Goal: Check status: Check status

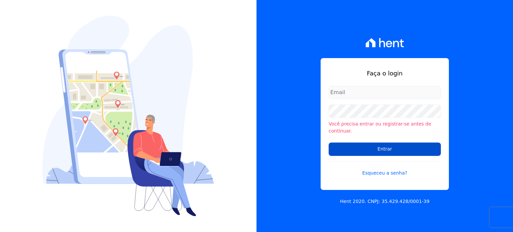
type input "financeiro@imobcon.com"
click at [376, 150] on input "Entrar" at bounding box center [384, 149] width 112 height 13
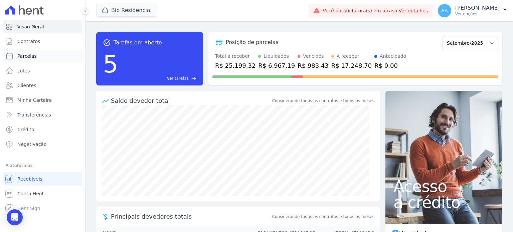
click at [28, 53] on span "Parcelas" at bounding box center [26, 56] width 19 height 7
select select
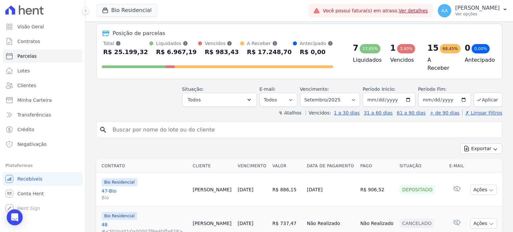
scroll to position [67, 0]
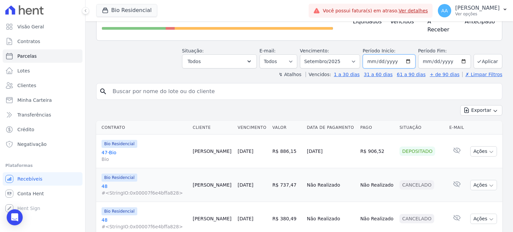
click at [408, 60] on input "[DATE]" at bounding box center [388, 61] width 53 height 14
type input "[DATE]"
click at [484, 61] on button "Aplicar" at bounding box center [487, 61] width 29 height 14
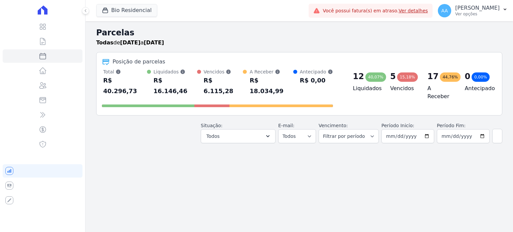
select select
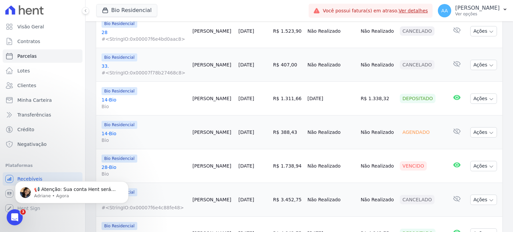
scroll to position [836, 0]
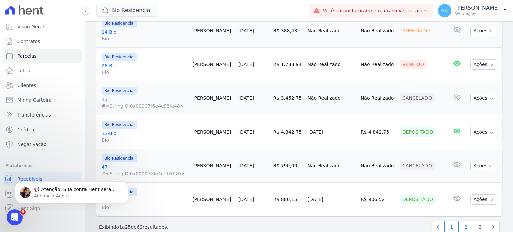
click at [460, 221] on link "2" at bounding box center [465, 227] width 14 height 13
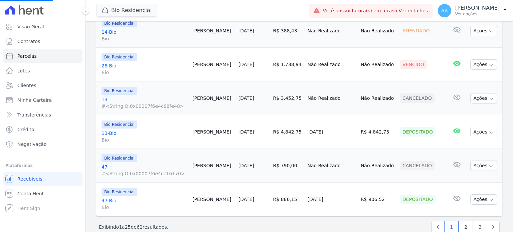
select select
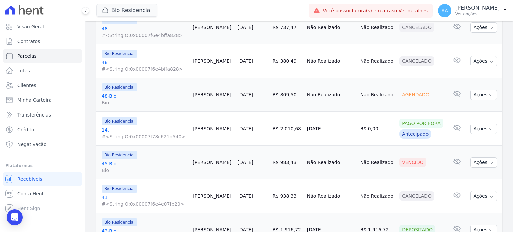
scroll to position [234, 0]
